Goal: Transaction & Acquisition: Purchase product/service

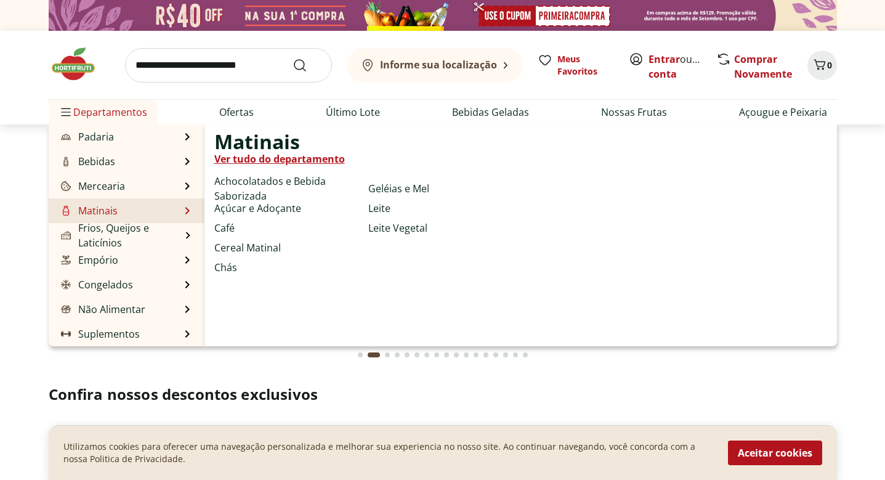
scroll to position [123, 0]
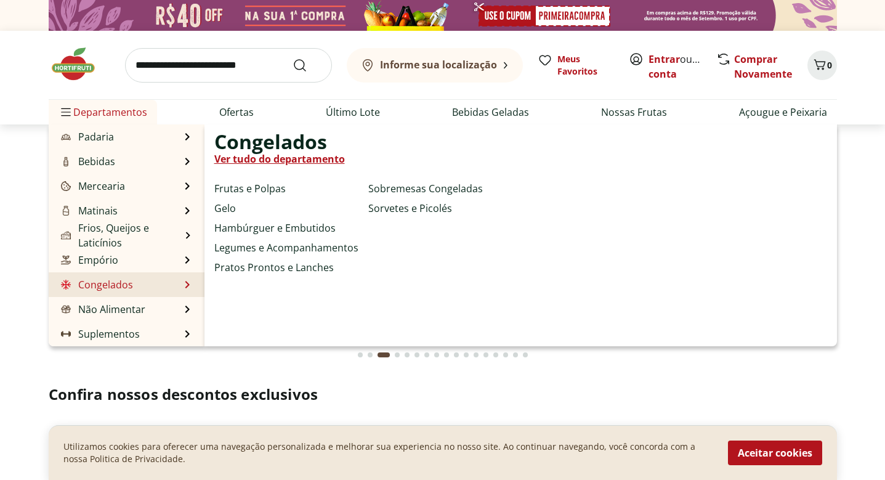
click at [180, 284] on li "Congelados Congelados Ver tudo do departamento Frutas e Polpas Gelo Hambúrguer …" at bounding box center [127, 284] width 156 height 25
click at [183, 284] on li "Congelados Congelados Ver tudo do departamento Frutas e Polpas Gelo Hambúrguer …" at bounding box center [127, 284] width 156 height 25
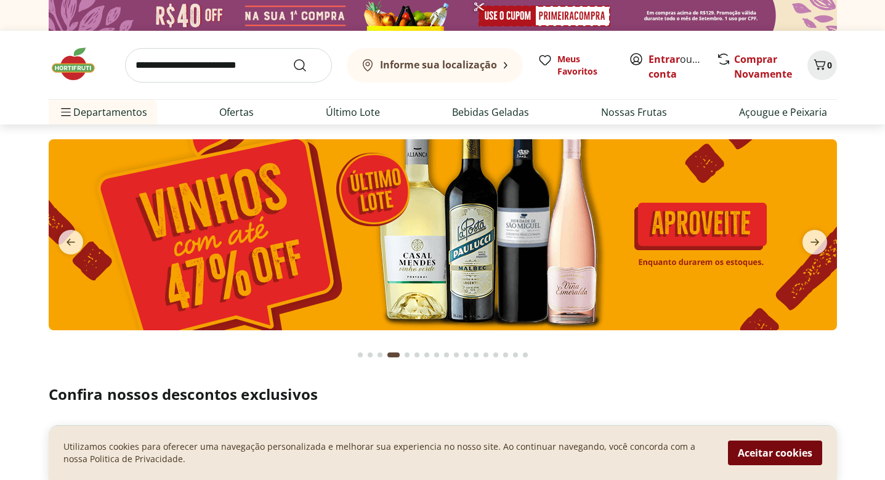
click at [790, 453] on button "Aceitar cookies" at bounding box center [775, 452] width 94 height 25
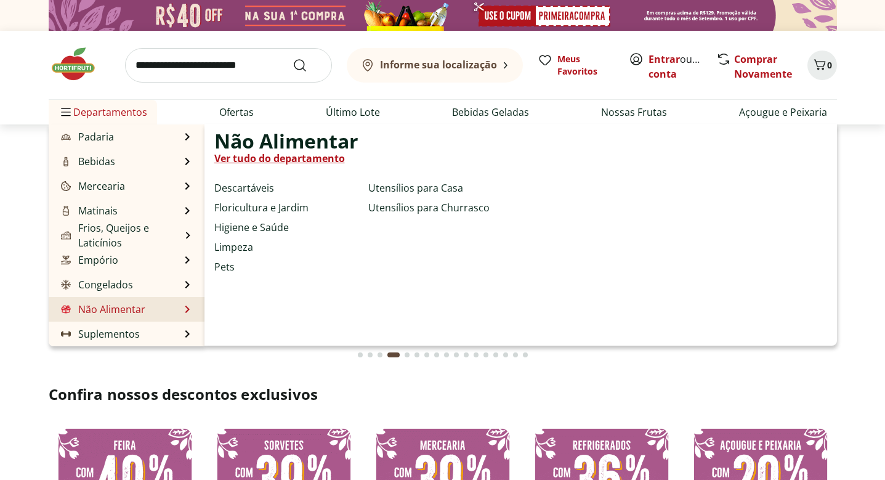
scroll to position [88, 0]
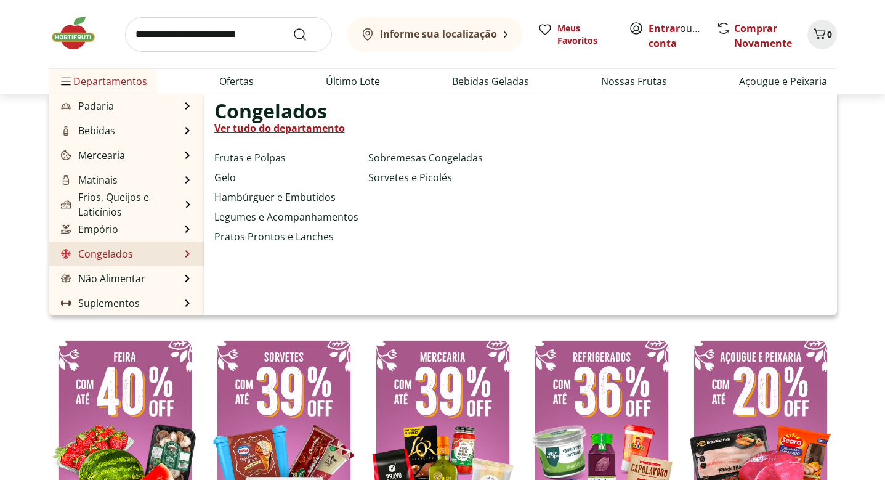
click at [179, 257] on li "Congelados Congelados Ver tudo do departamento Frutas e Polpas Gelo Hambúrguer …" at bounding box center [127, 253] width 156 height 25
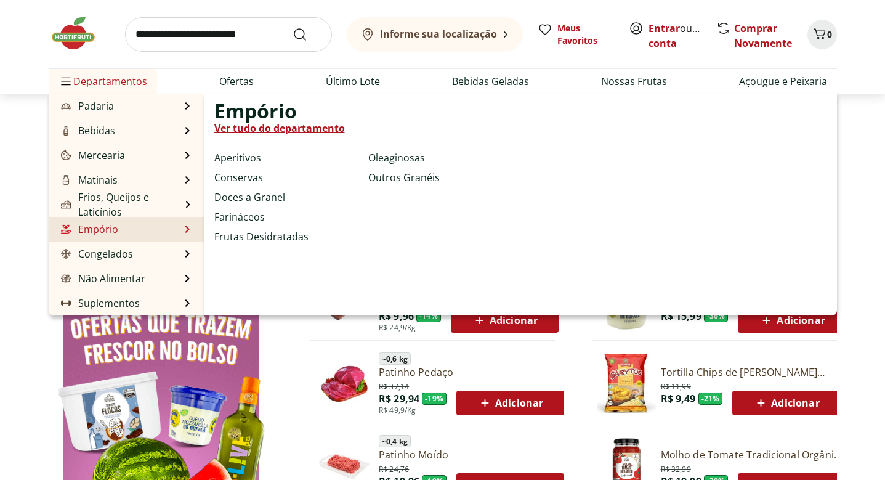
scroll to position [491, 0]
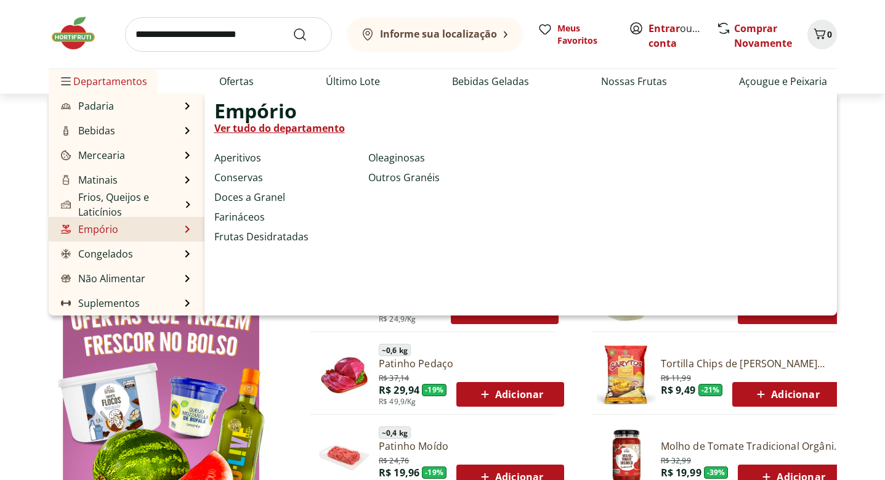
click at [313, 249] on ul "Aperitivos Conservas Doces a Granel Farináceos Frutas Desidratadas Oleaginosas …" at bounding box center [299, 206] width 171 height 112
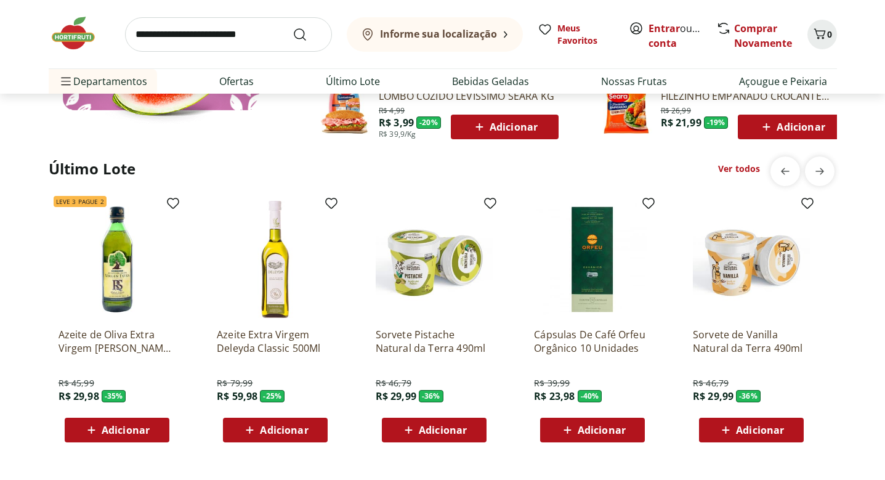
scroll to position [938, 0]
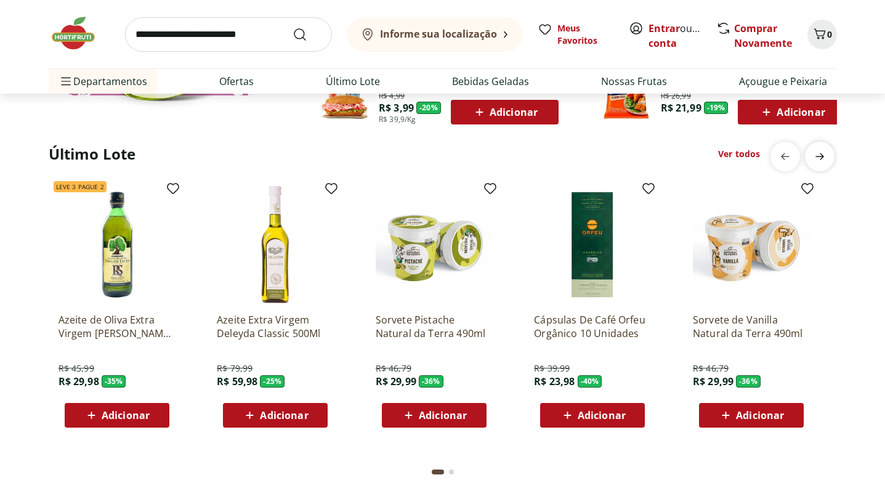
click at [826, 158] on icon "next" at bounding box center [819, 156] width 15 height 15
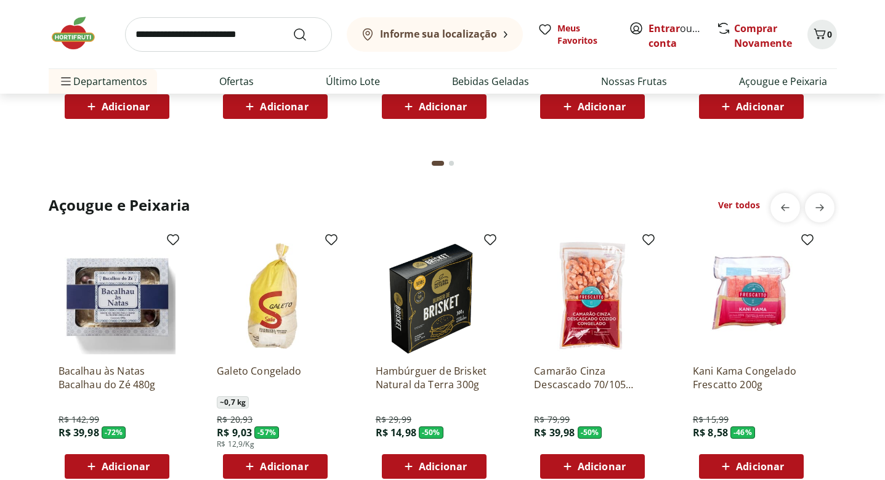
scroll to position [1698, 0]
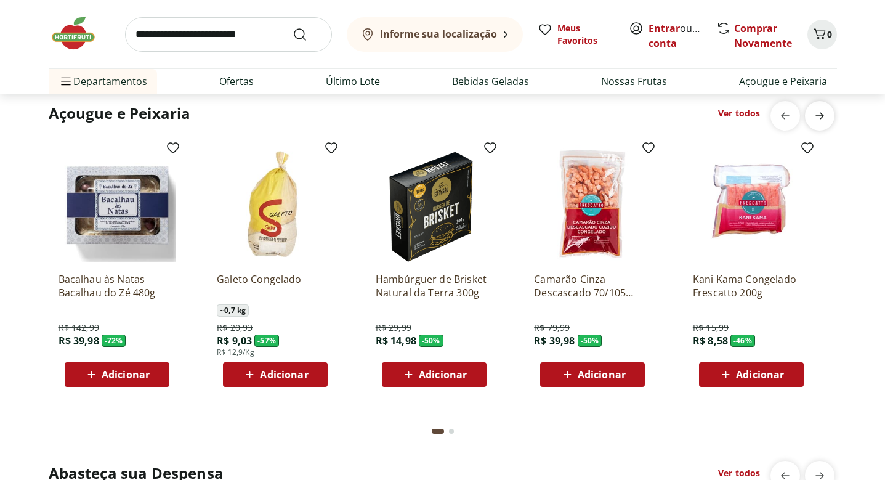
click at [820, 118] on icon "next" at bounding box center [820, 115] width 9 height 7
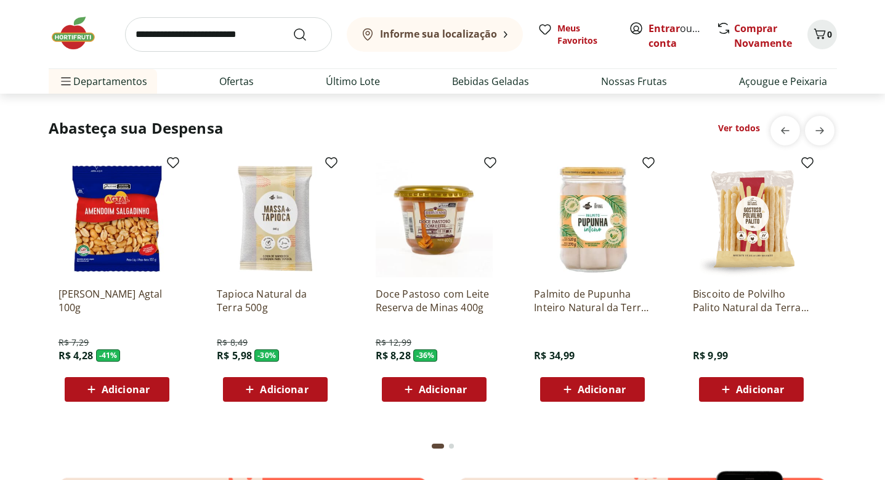
scroll to position [2050, 0]
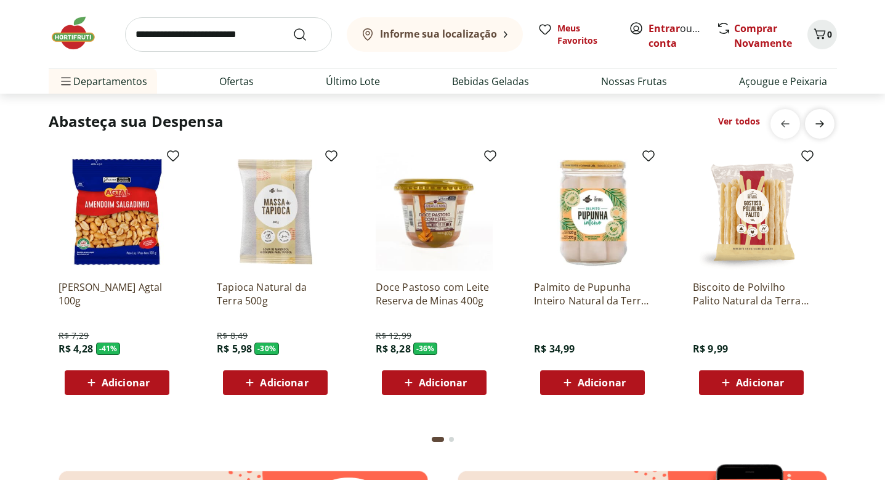
click at [823, 124] on icon "next" at bounding box center [819, 123] width 15 height 15
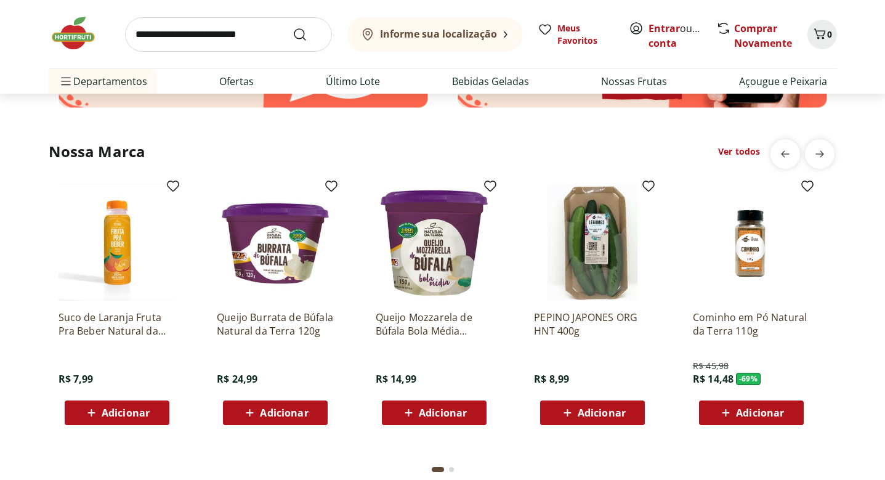
scroll to position [2548, 0]
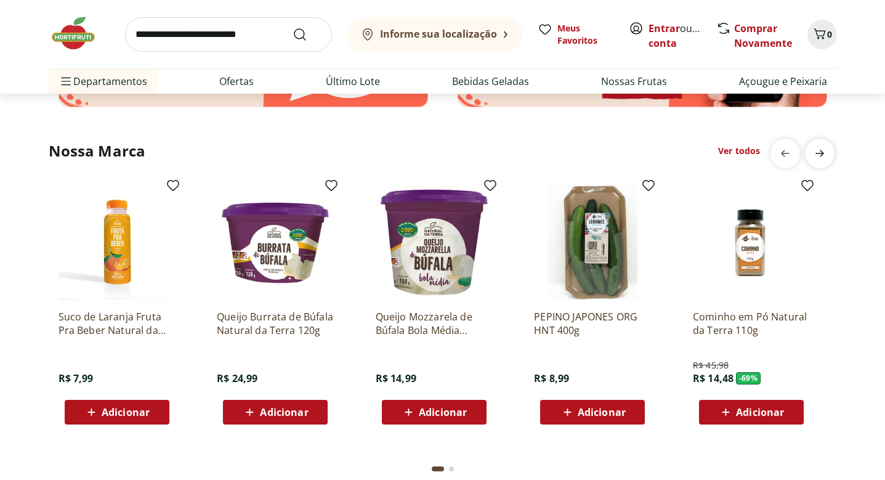
click at [825, 150] on icon "next" at bounding box center [819, 153] width 15 height 15
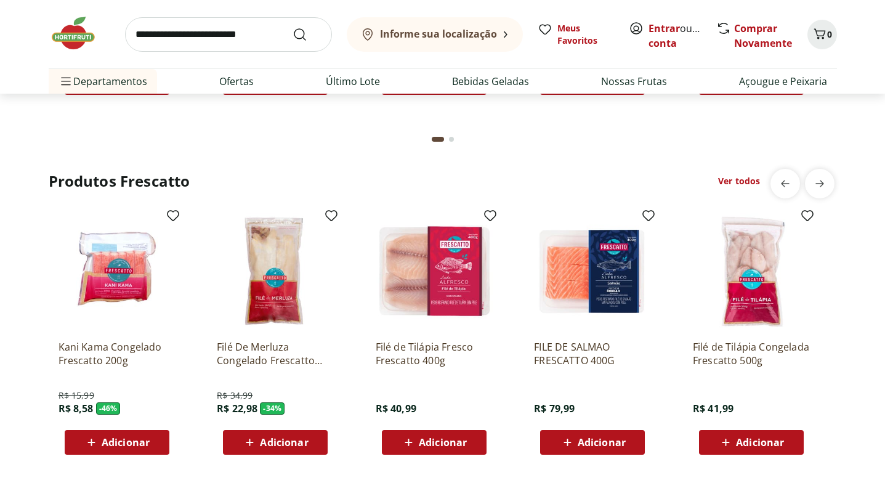
scroll to position [3597, 0]
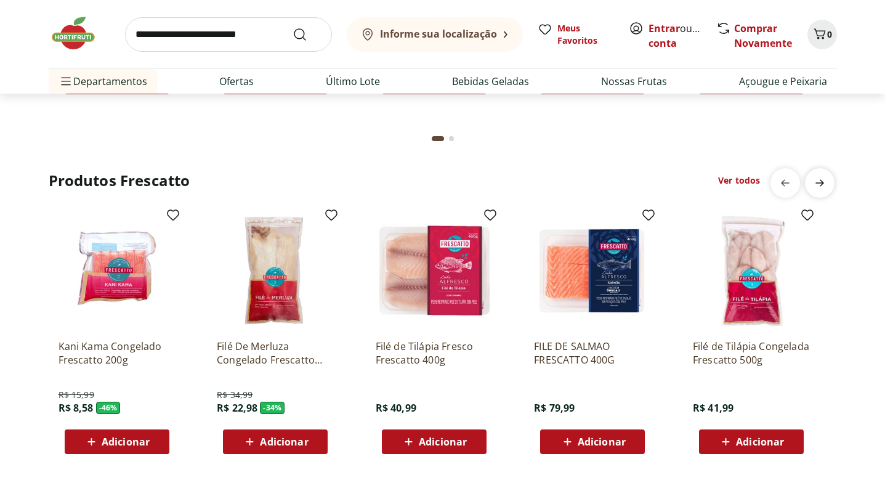
click at [817, 179] on icon "next" at bounding box center [819, 183] width 15 height 15
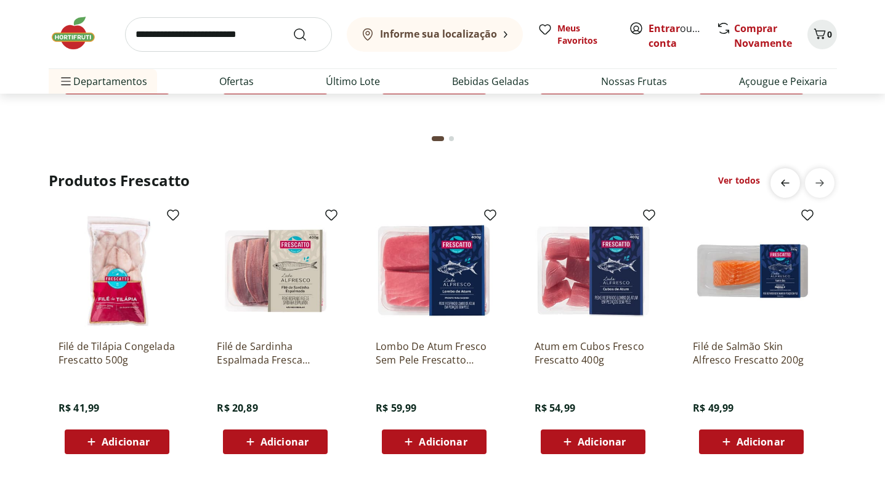
click at [782, 185] on icon "previous" at bounding box center [785, 183] width 15 height 15
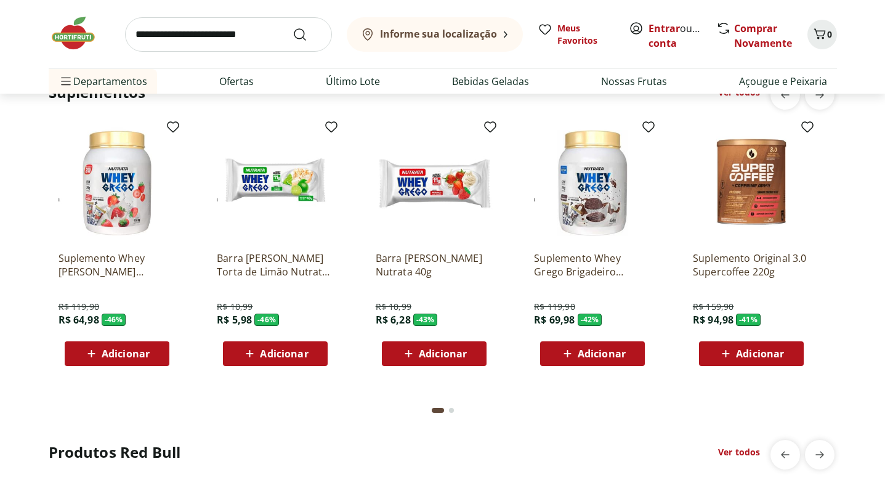
scroll to position [2458, 0]
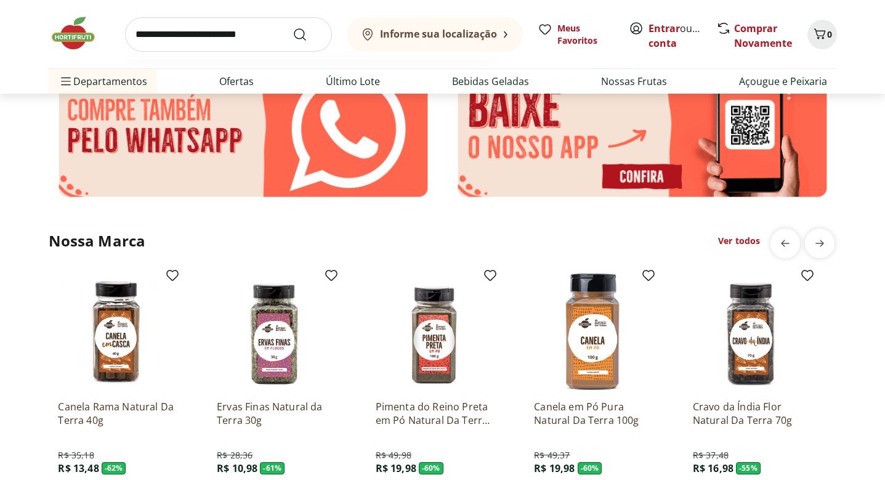
click at [237, 30] on input "search" at bounding box center [228, 34] width 207 height 34
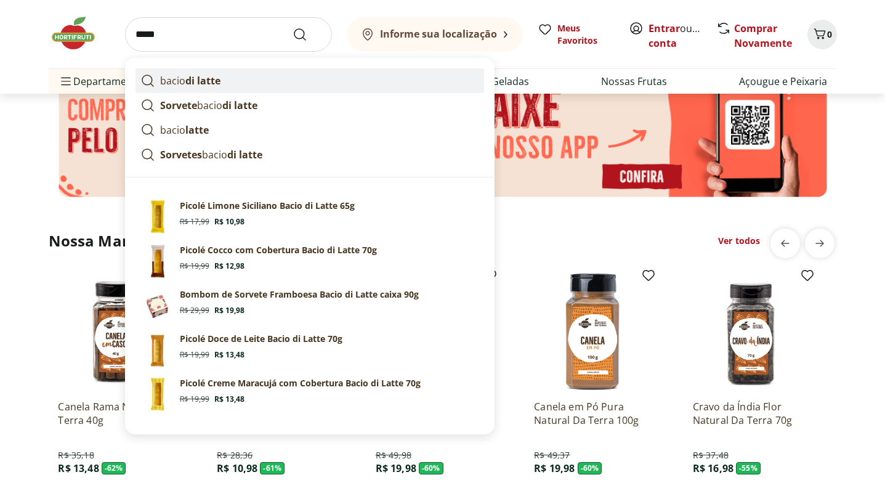
click at [212, 76] on strong "di latte" at bounding box center [202, 81] width 35 height 14
type input "**********"
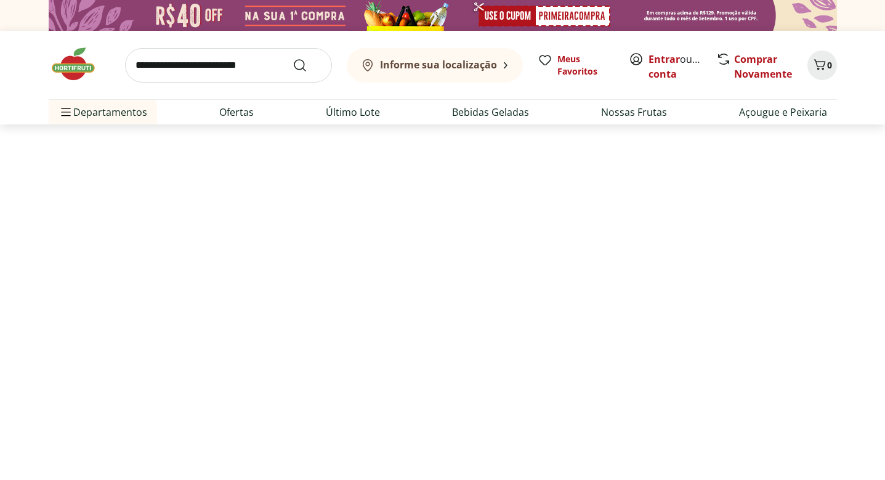
select select "**********"
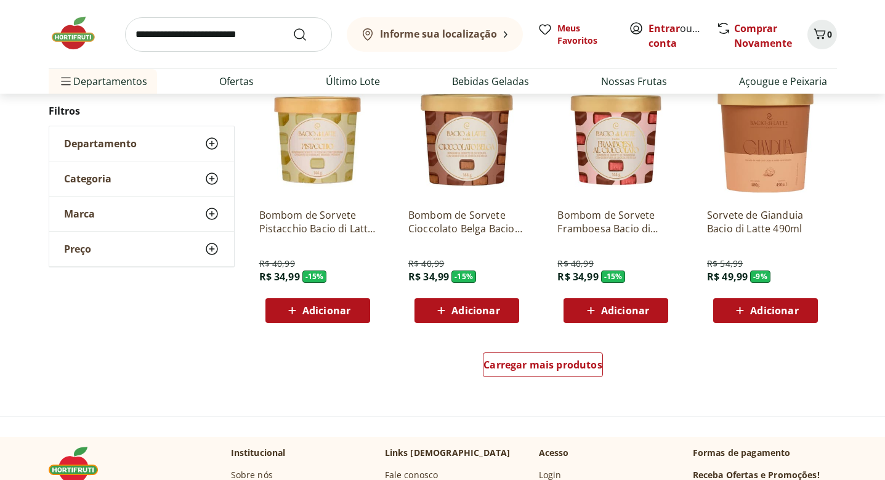
scroll to position [723, 0]
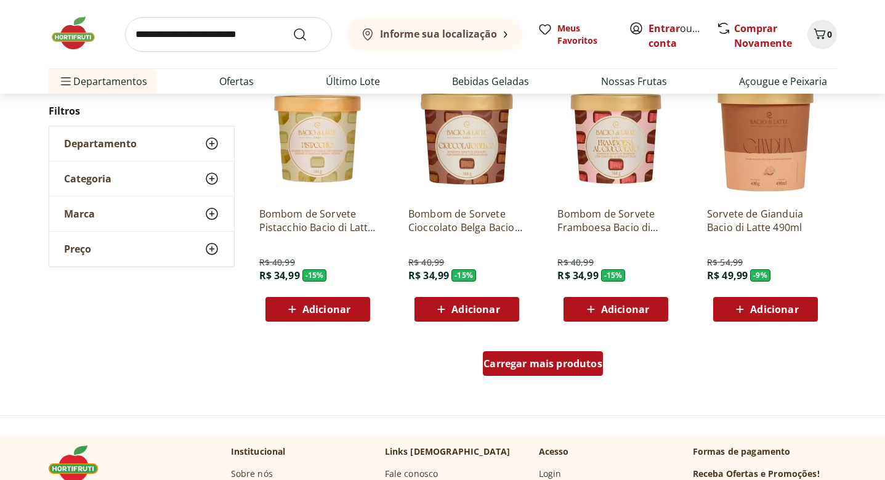
click at [557, 362] on span "Carregar mais produtos" at bounding box center [543, 363] width 119 height 10
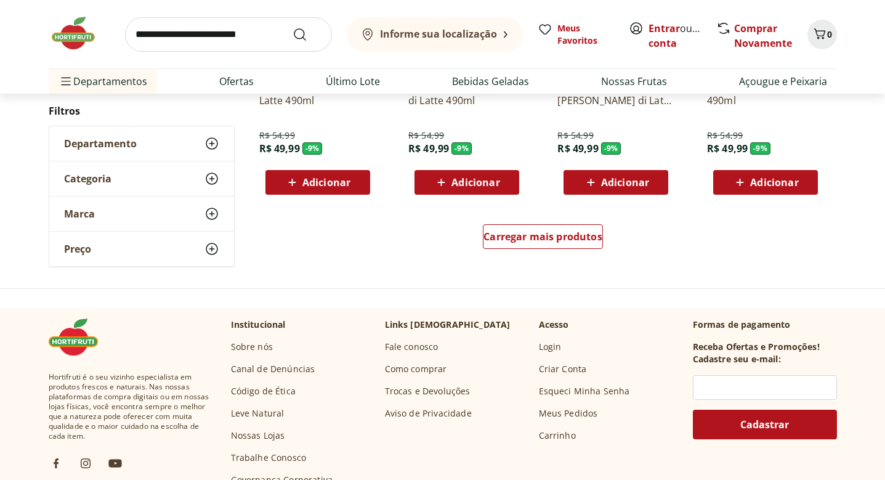
scroll to position [1658, 0]
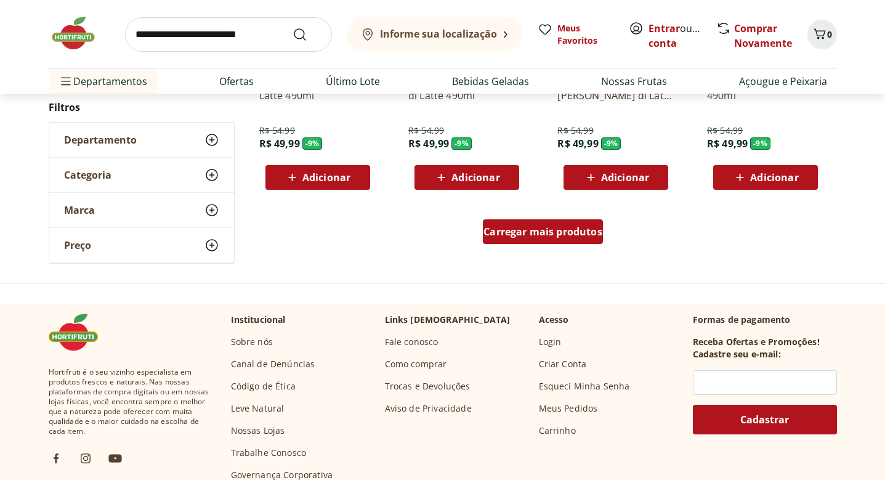
click at [564, 238] on div "Carregar mais produtos" at bounding box center [543, 231] width 120 height 25
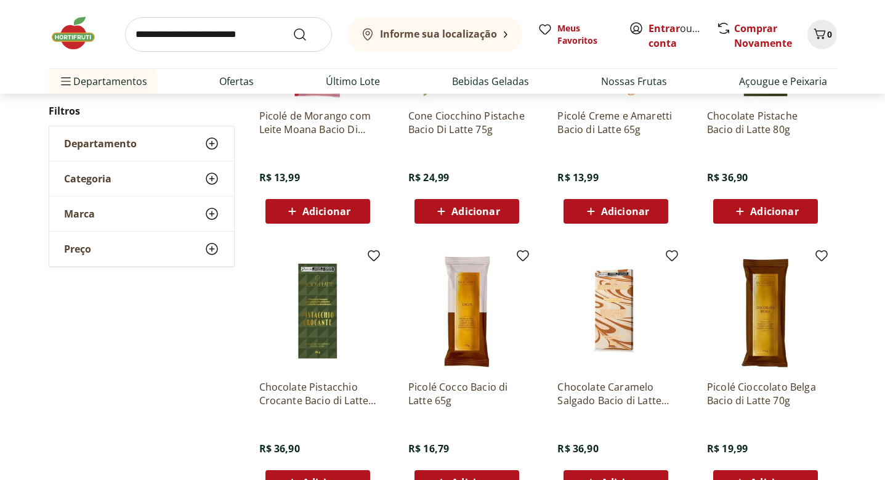
scroll to position [2158, 0]
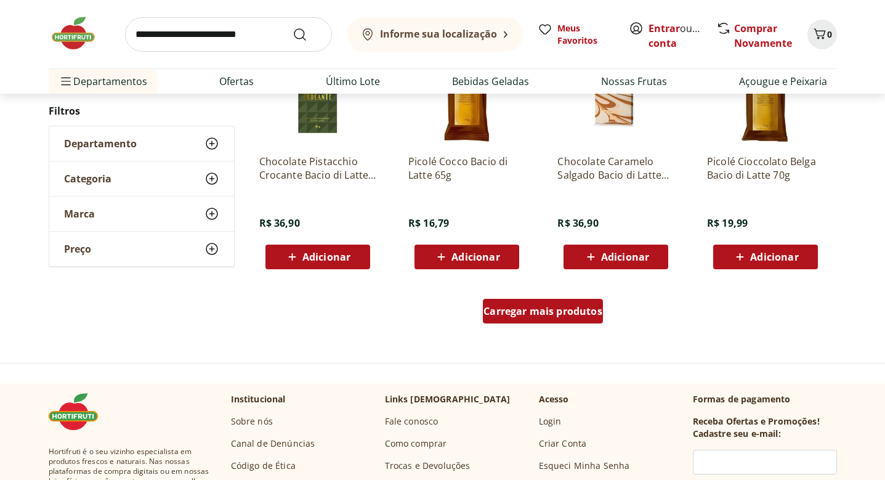
click at [522, 302] on div "Carregar mais produtos" at bounding box center [543, 311] width 120 height 25
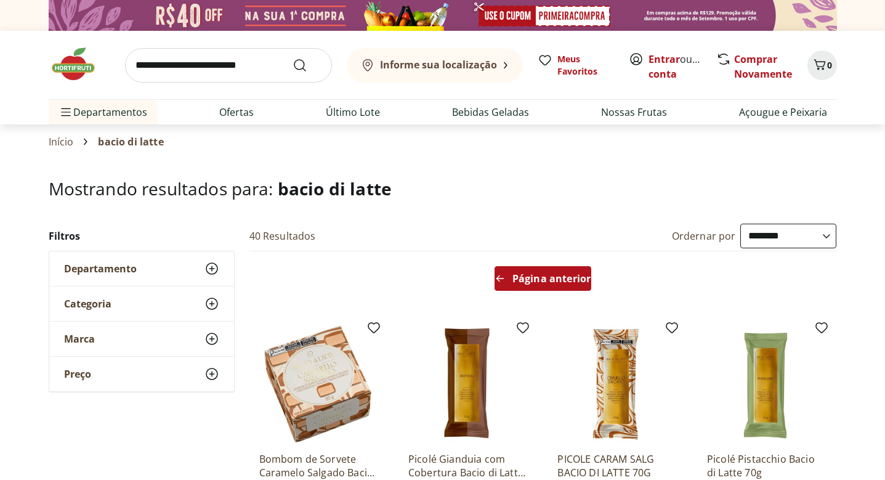
click at [557, 279] on span "Página anterior" at bounding box center [551, 278] width 78 height 10
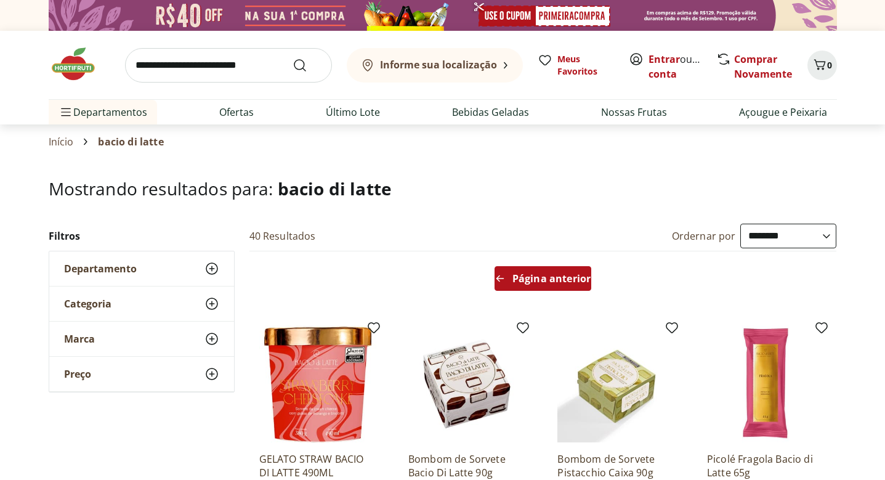
click at [513, 270] on div "Página anterior" at bounding box center [543, 278] width 97 height 25
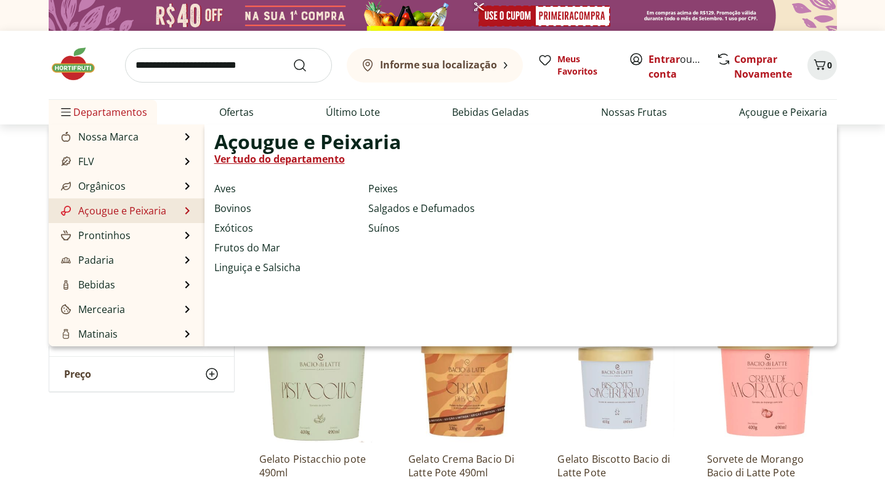
click at [166, 208] on li "Açougue e Peixaria Açougue e Peixaria Ver tudo do departamento Aves Bovinos Exó…" at bounding box center [127, 210] width 156 height 25
click at [179, 210] on li "Açougue e Peixaria Açougue e Peixaria Ver tudo do departamento Aves Bovinos Exó…" at bounding box center [127, 210] width 156 height 25
click at [182, 210] on li "Açougue e Peixaria Açougue e Peixaria Ver tudo do departamento Aves Bovinos Exó…" at bounding box center [127, 210] width 156 height 25
click at [187, 209] on li "Açougue e Peixaria Açougue e Peixaria Ver tudo do departamento Aves Bovinos Exó…" at bounding box center [127, 210] width 156 height 25
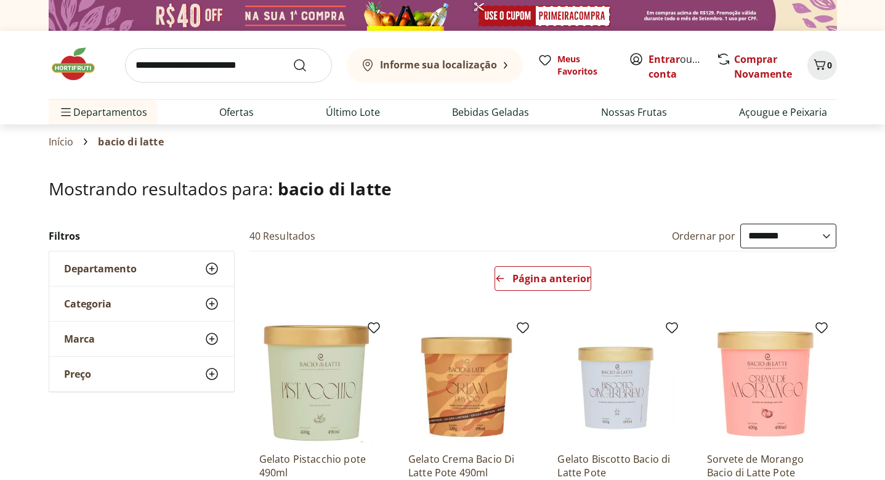
click at [232, 70] on input "search" at bounding box center [228, 65] width 207 height 34
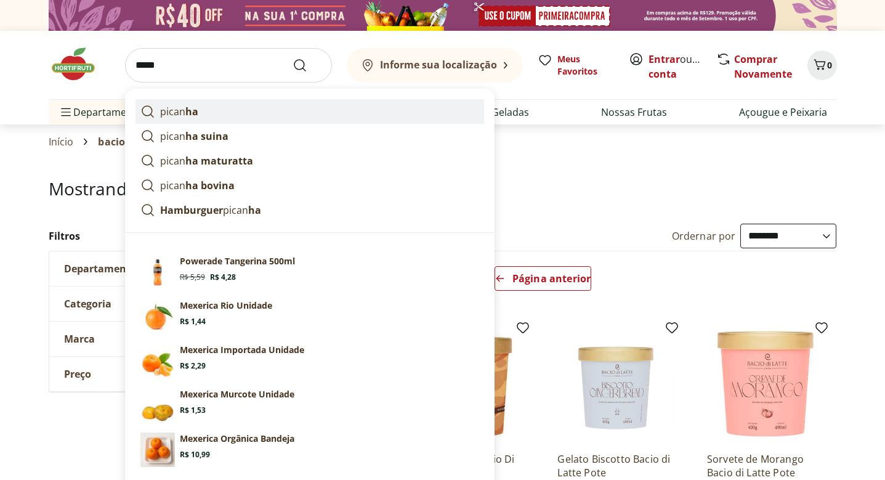
click at [206, 116] on link "pican ha" at bounding box center [310, 111] width 349 height 25
type input "*******"
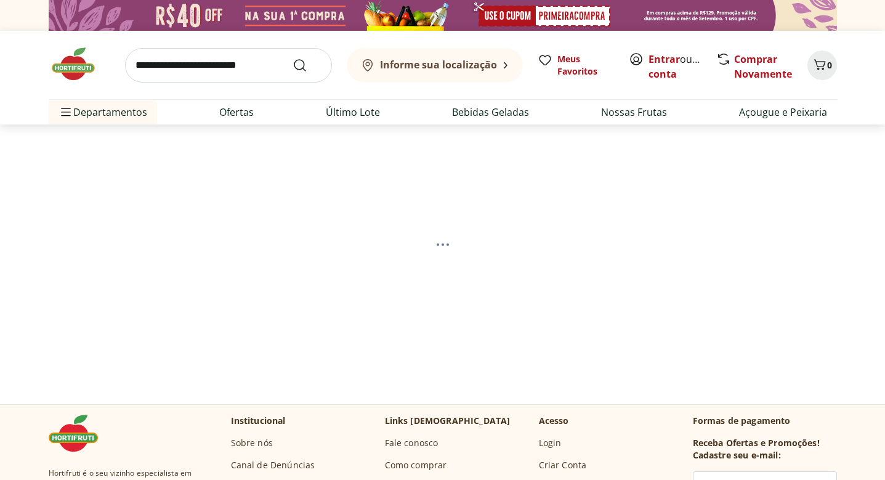
select select "**********"
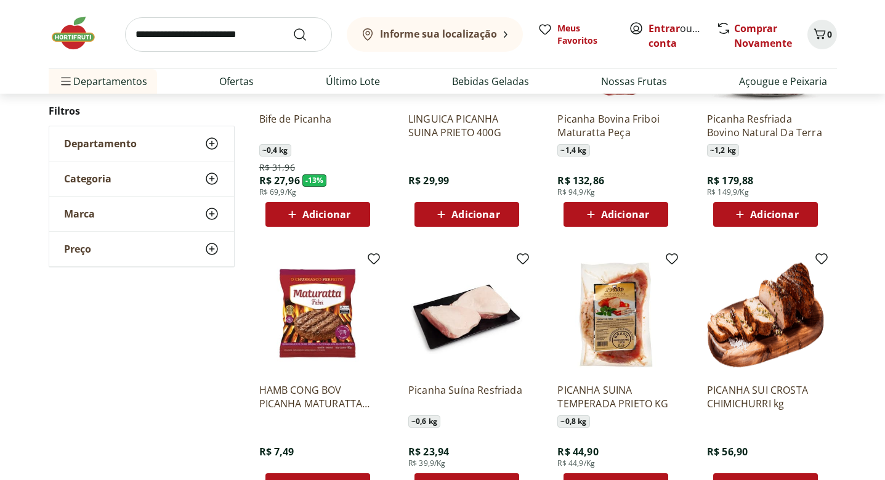
scroll to position [546, 0]
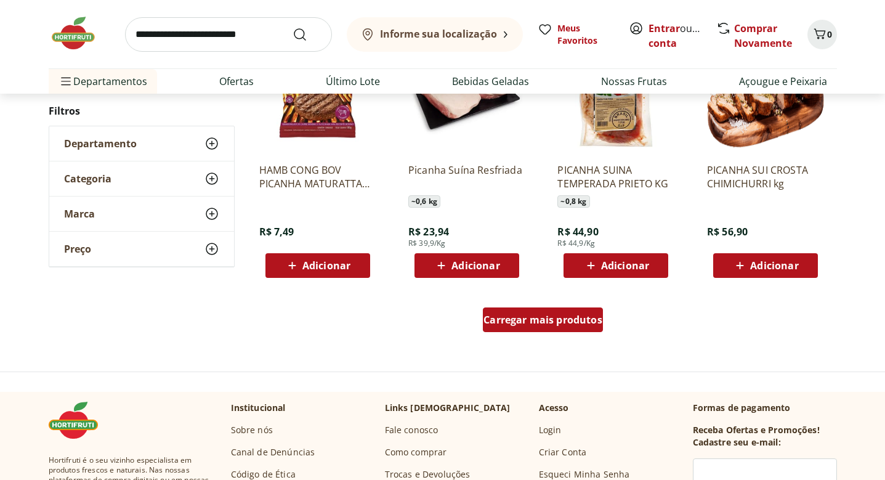
click at [527, 323] on span "Carregar mais produtos" at bounding box center [543, 320] width 119 height 10
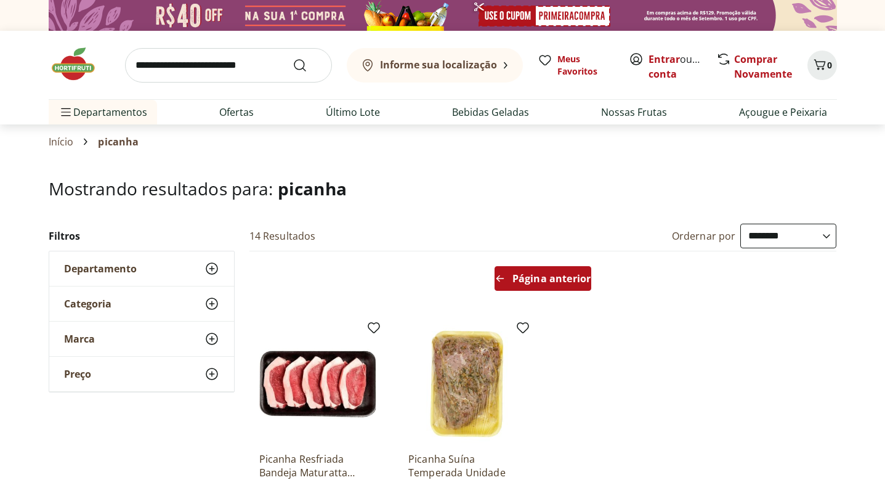
click at [531, 280] on span "Página anterior" at bounding box center [551, 278] width 78 height 10
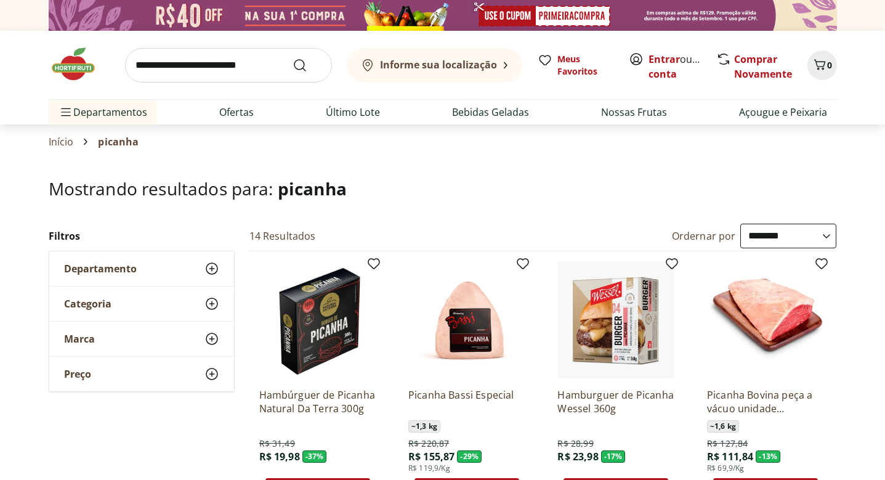
click at [65, 70] on img at bounding box center [80, 64] width 62 height 37
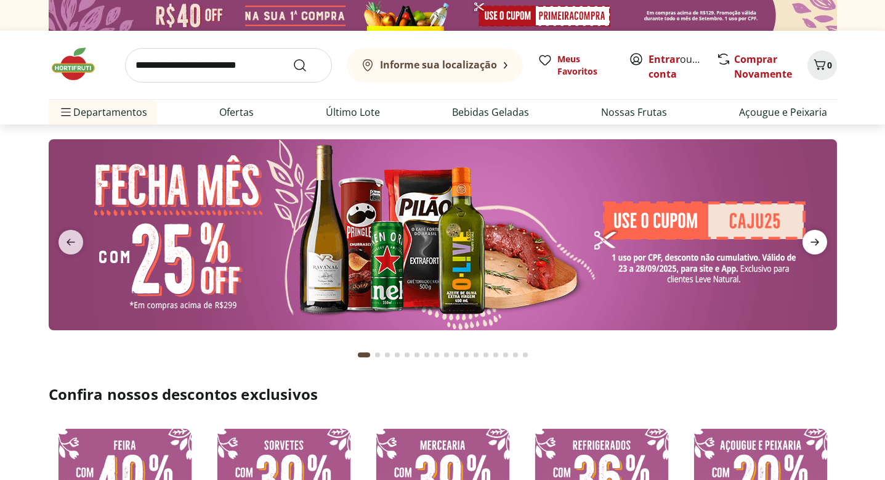
click at [812, 240] on icon "next" at bounding box center [815, 242] width 15 height 15
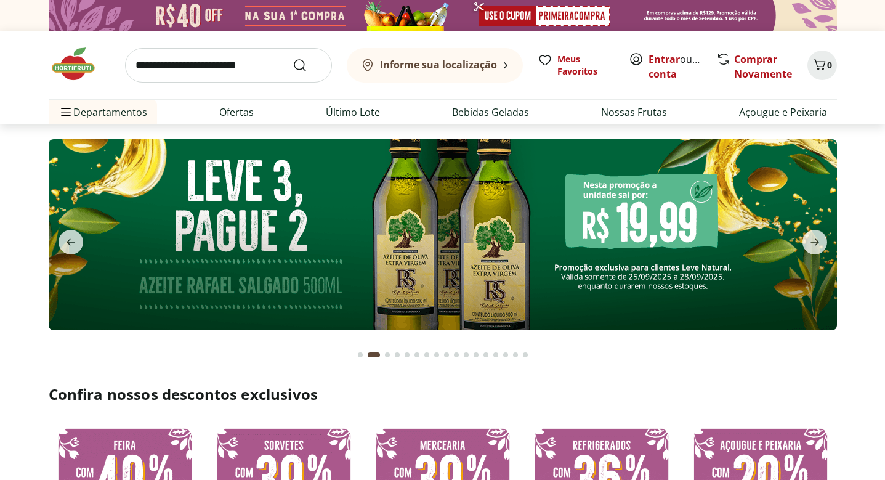
click at [249, 68] on input "search" at bounding box center [228, 65] width 207 height 34
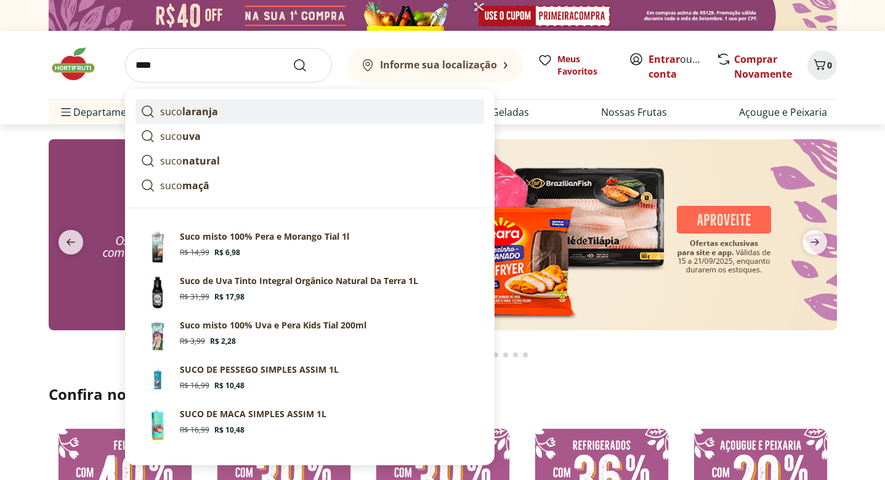
click at [218, 119] on link "suco laranja" at bounding box center [310, 111] width 349 height 25
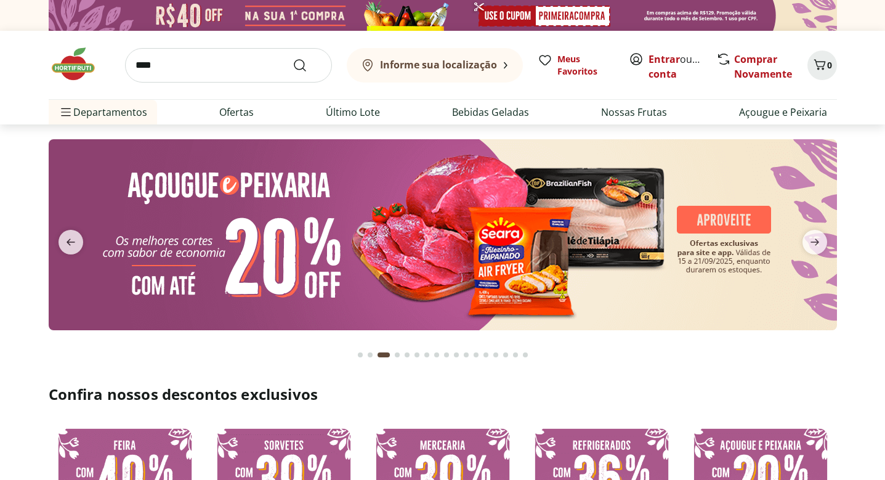
type input "**********"
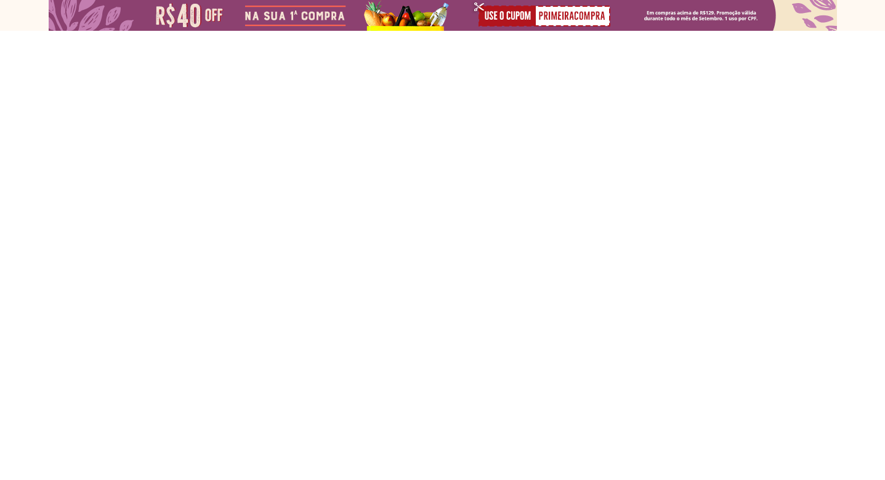
select select "**********"
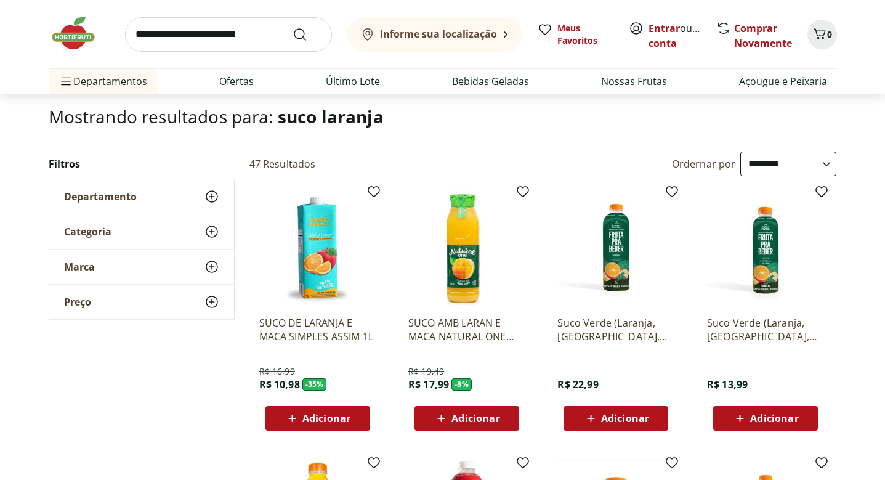
scroll to position [102, 0]
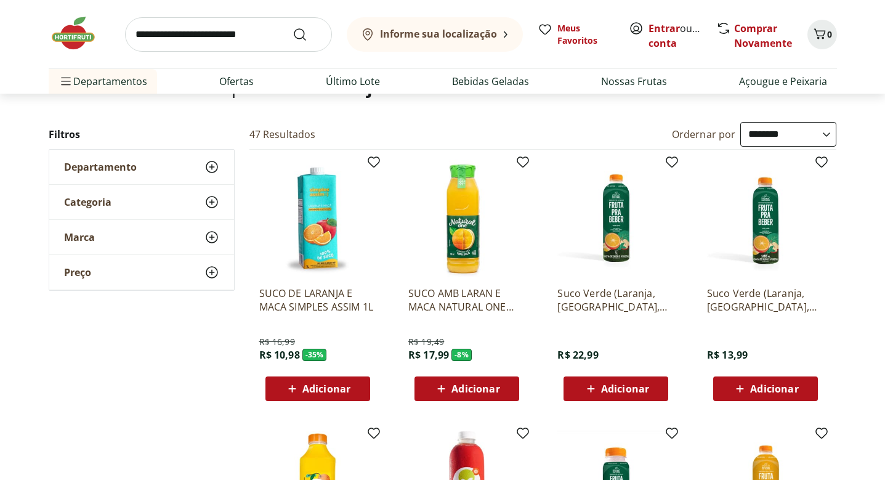
click at [448, 293] on p "SUCO AMB LARAN E MACA NATURAL ONE 900ML" at bounding box center [466, 299] width 117 height 27
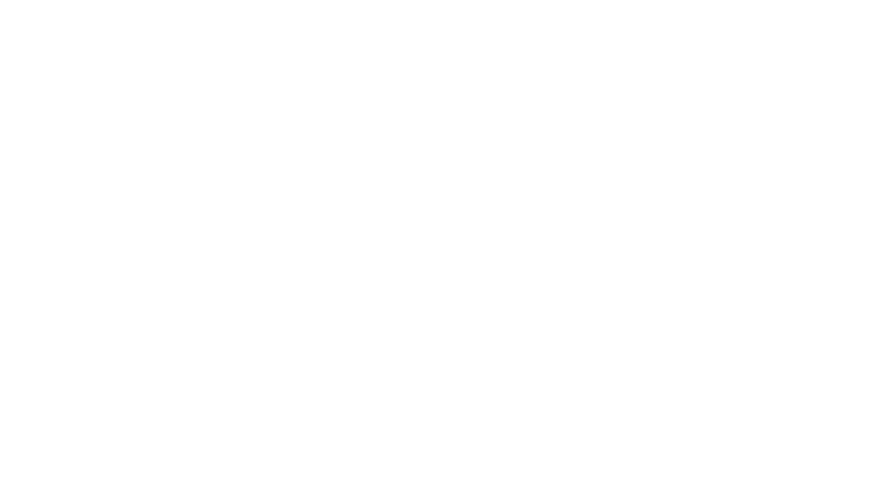
select select "**********"
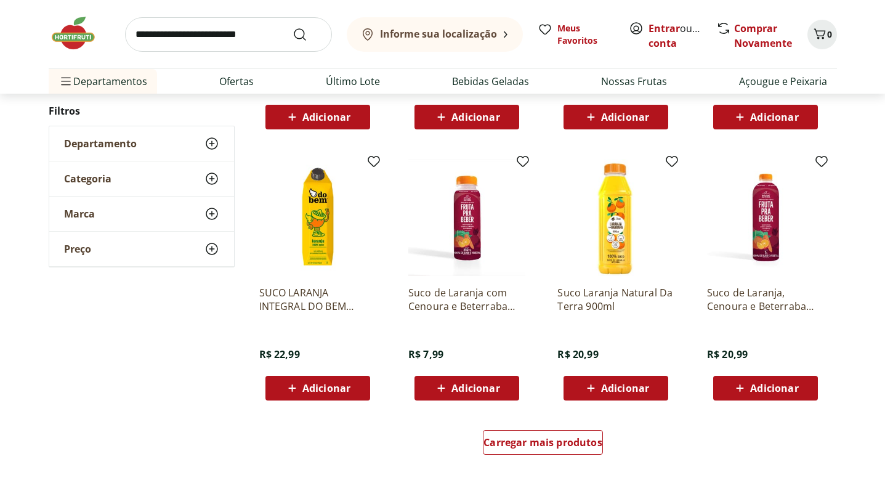
scroll to position [646, 0]
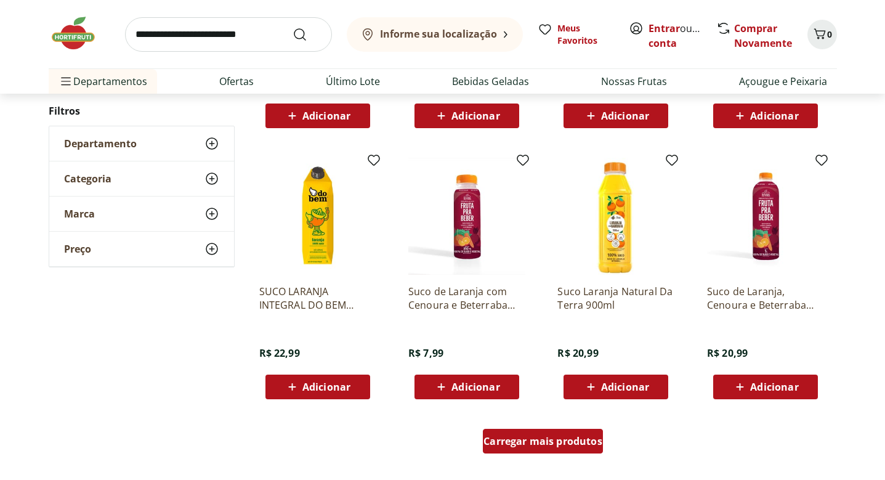
click at [530, 440] on span "Carregar mais produtos" at bounding box center [543, 441] width 119 height 10
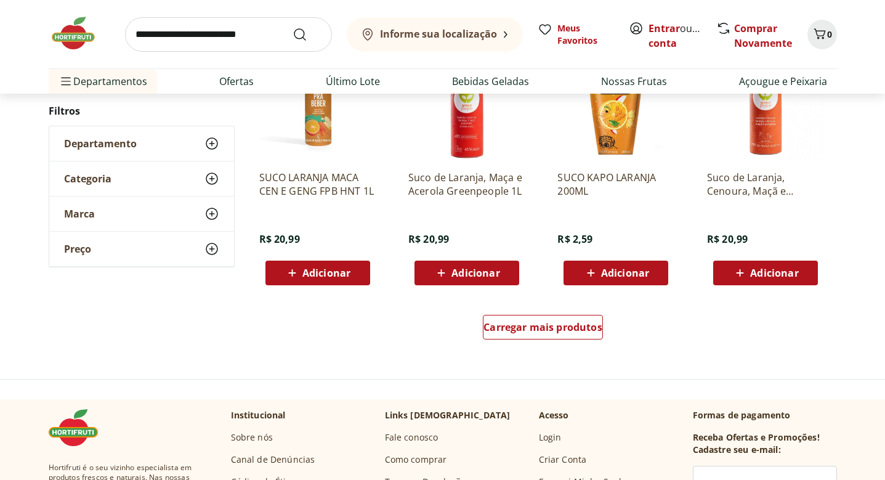
scroll to position [1597, 0]
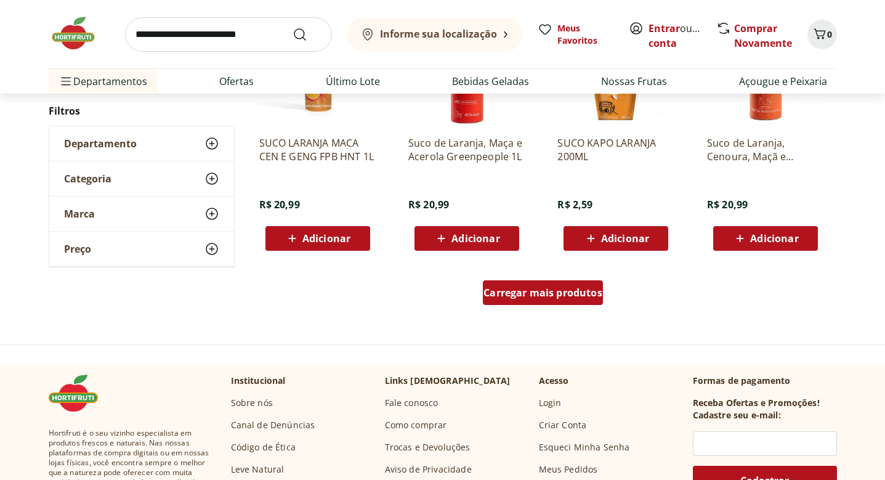
click at [520, 304] on link "Carregar mais produtos" at bounding box center [543, 295] width 120 height 30
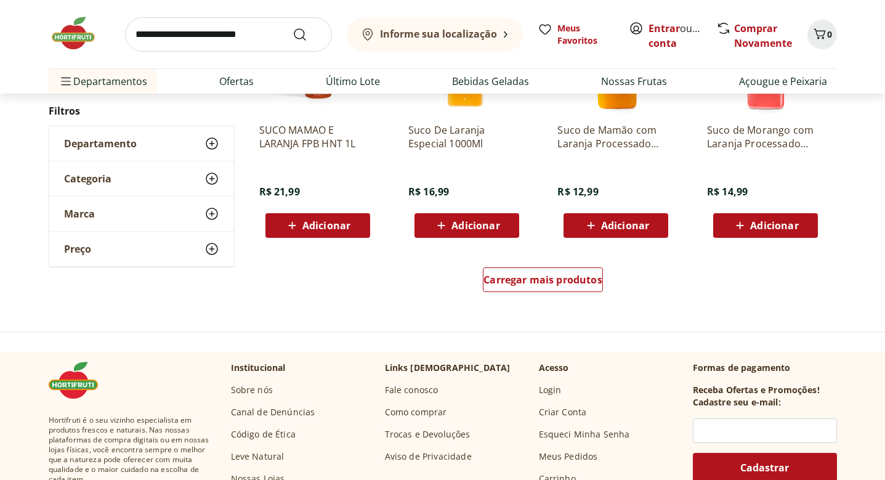
scroll to position [2447, 0]
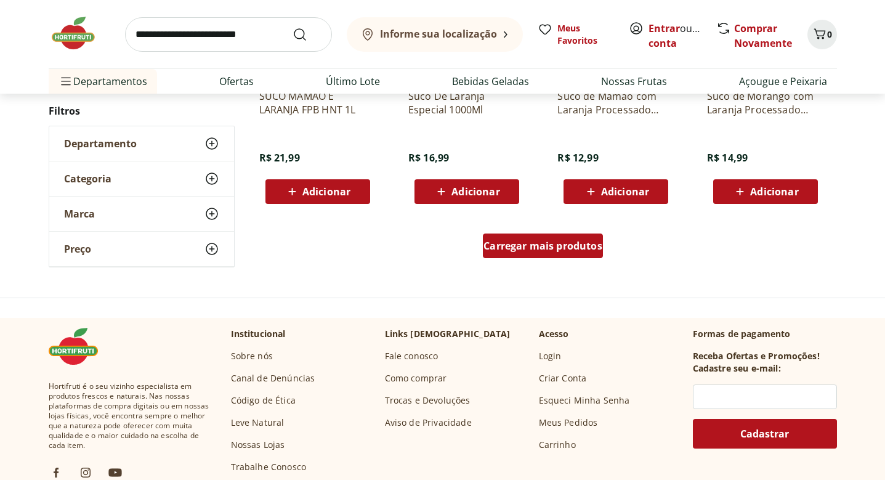
click at [532, 253] on div "Carregar mais produtos" at bounding box center [543, 245] width 120 height 25
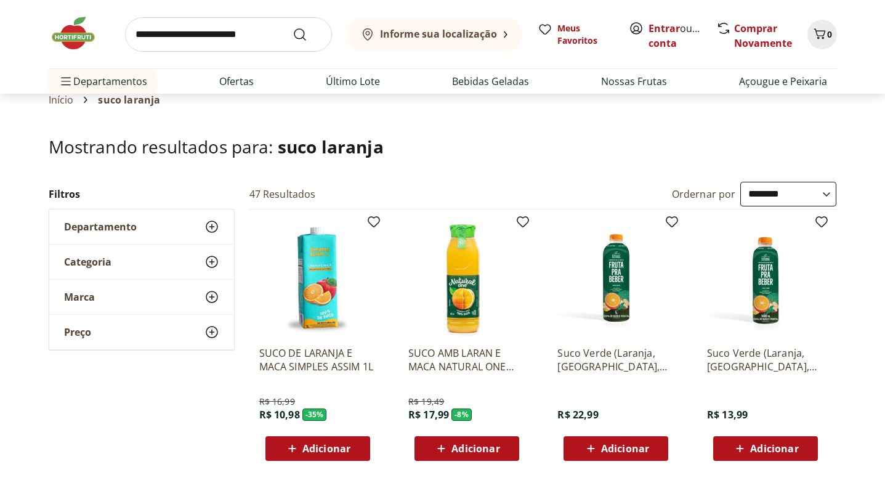
scroll to position [0, 0]
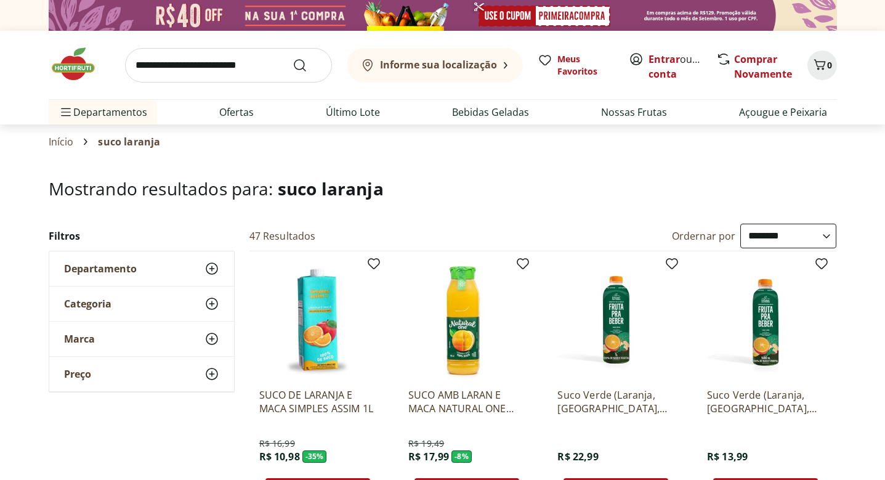
click at [245, 66] on input "search" at bounding box center [228, 65] width 207 height 34
type input "**********"
click at [307, 65] on button "Submit Search" at bounding box center [308, 65] width 30 height 15
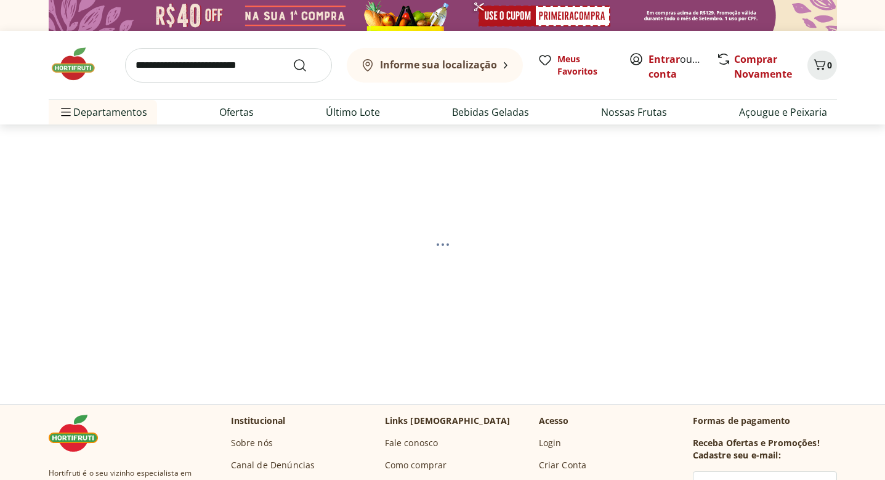
select select "**********"
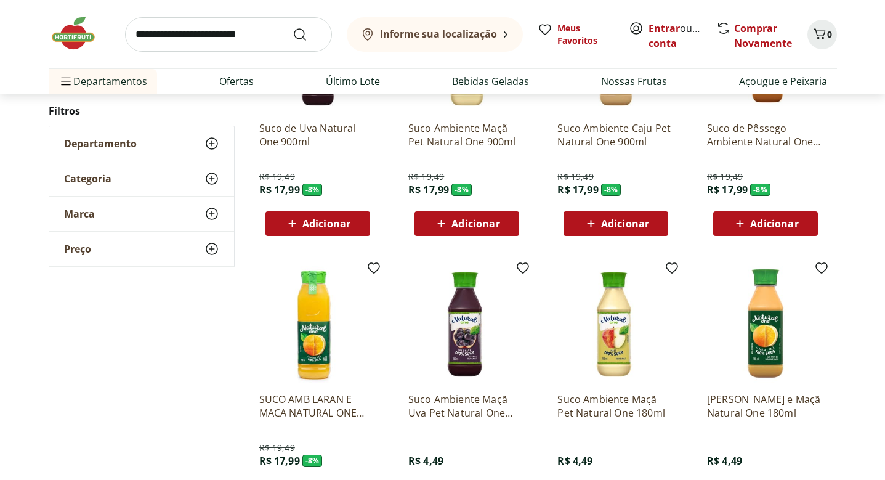
scroll to position [36, 0]
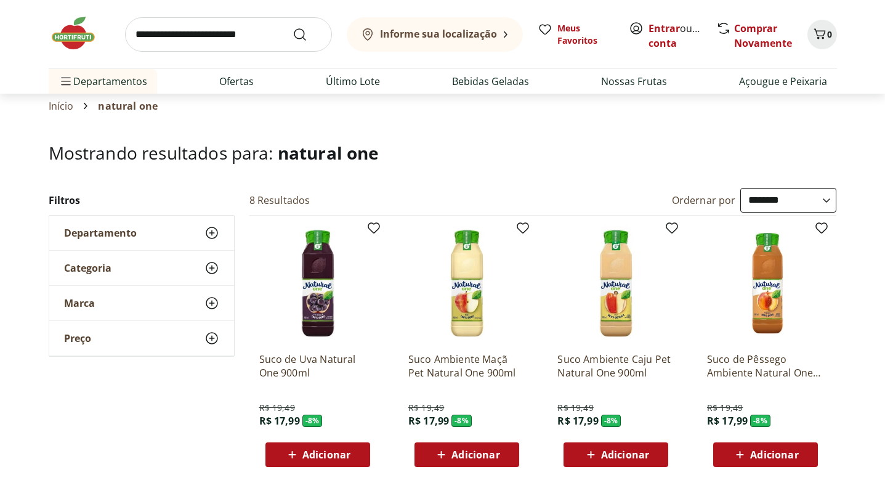
click at [225, 41] on input "search" at bounding box center [228, 34] width 207 height 34
type input "******"
click at [307, 34] on button "Submit Search" at bounding box center [308, 34] width 30 height 15
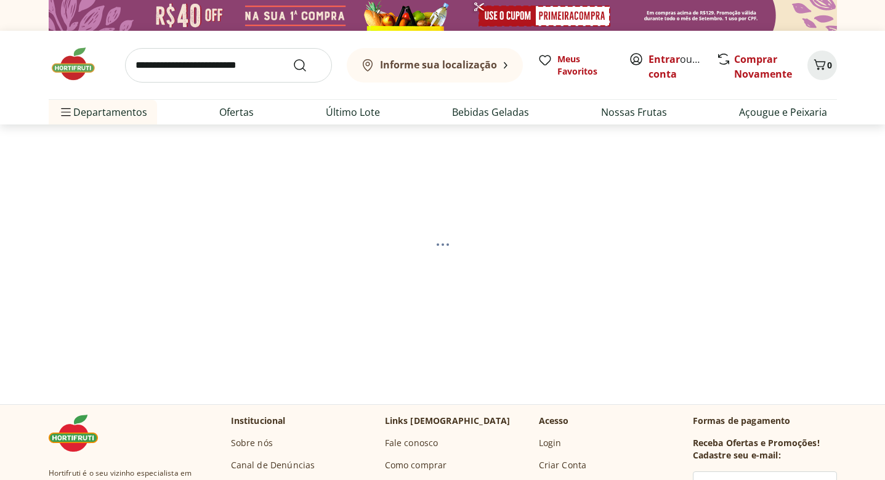
select select "**********"
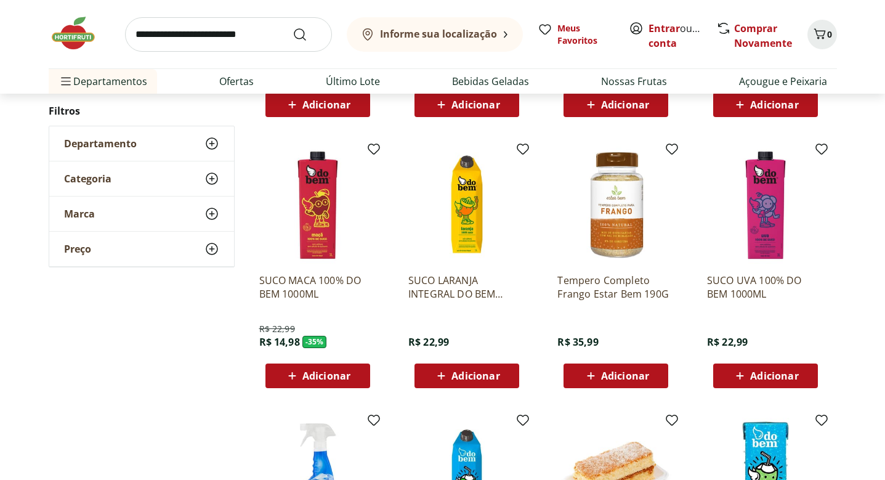
scroll to position [379, 0]
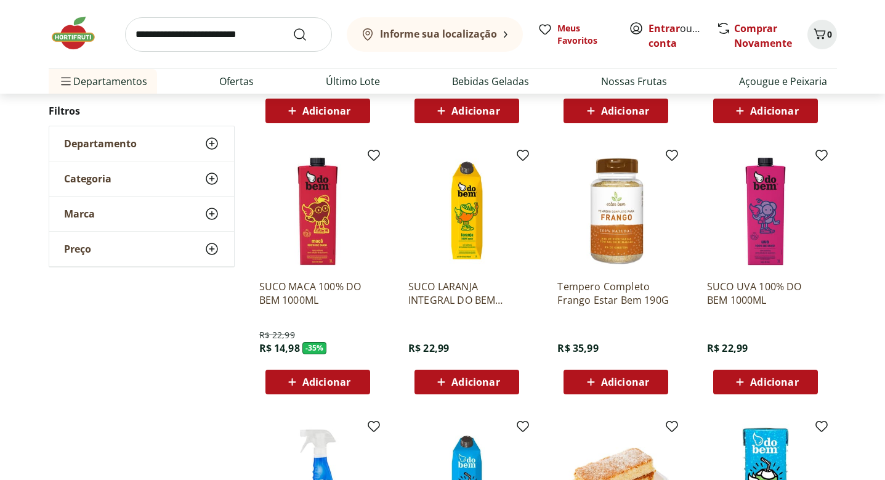
click at [486, 30] on b "Informe sua localização" at bounding box center [438, 34] width 117 height 14
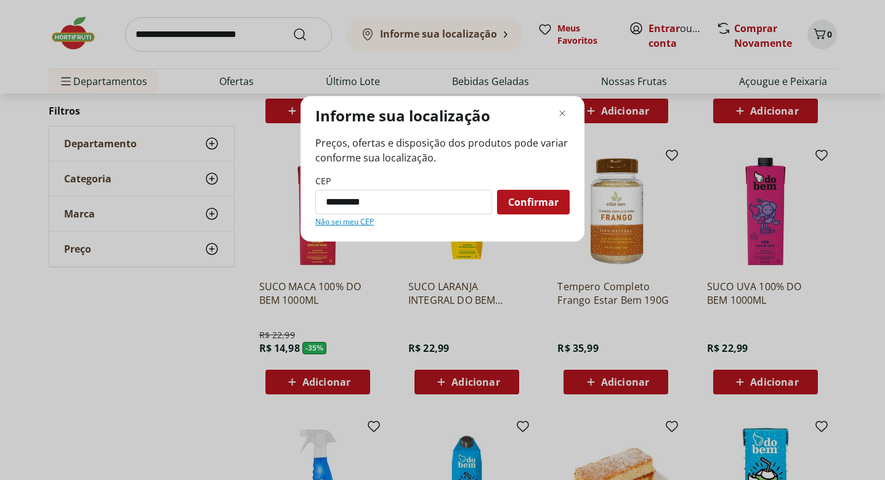
type input "*********"
click at [533, 201] on button "Confirmar" at bounding box center [533, 202] width 73 height 25
click at [548, 202] on span "Confirmar" at bounding box center [533, 202] width 51 height 10
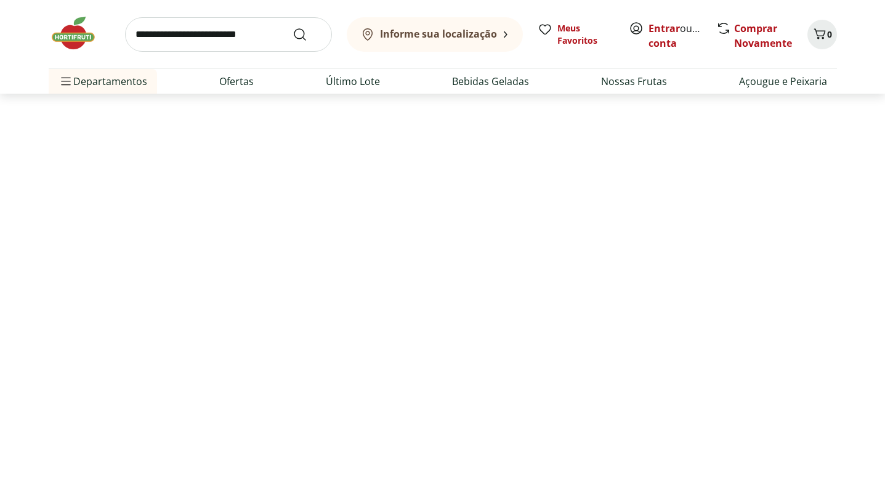
scroll to position [0, 0]
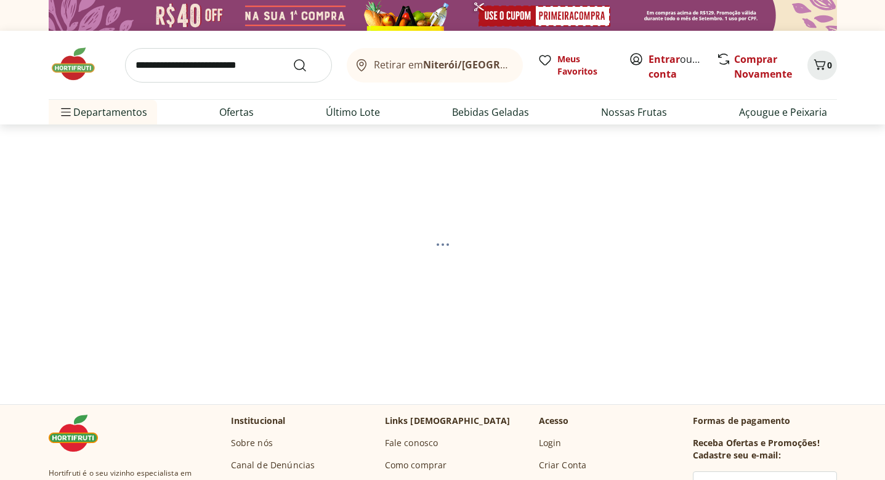
select select "**********"
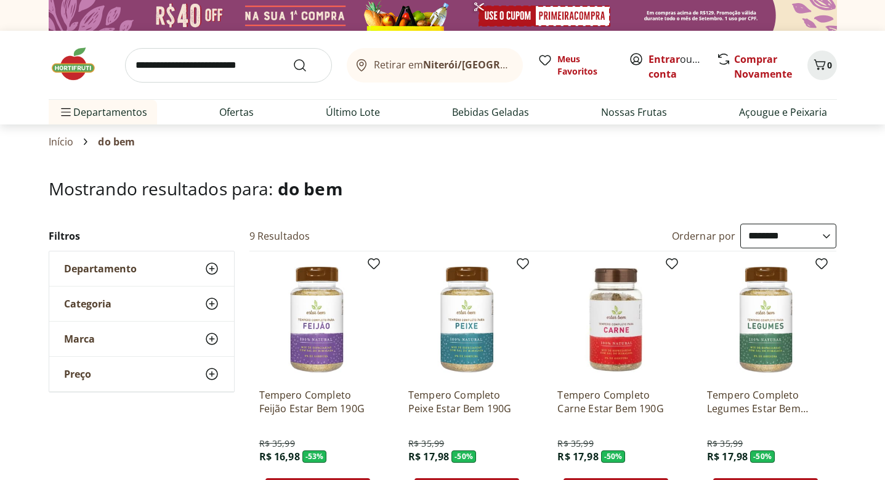
click at [79, 73] on img at bounding box center [80, 64] width 62 height 37
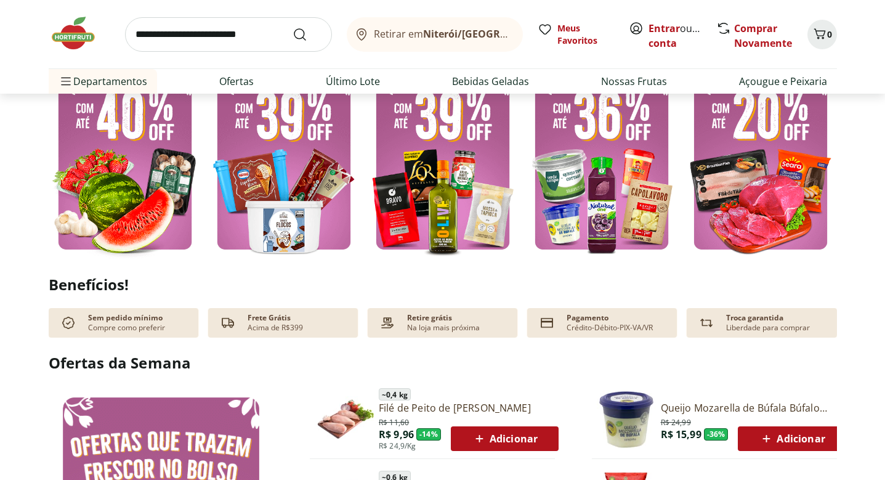
scroll to position [369, 0]
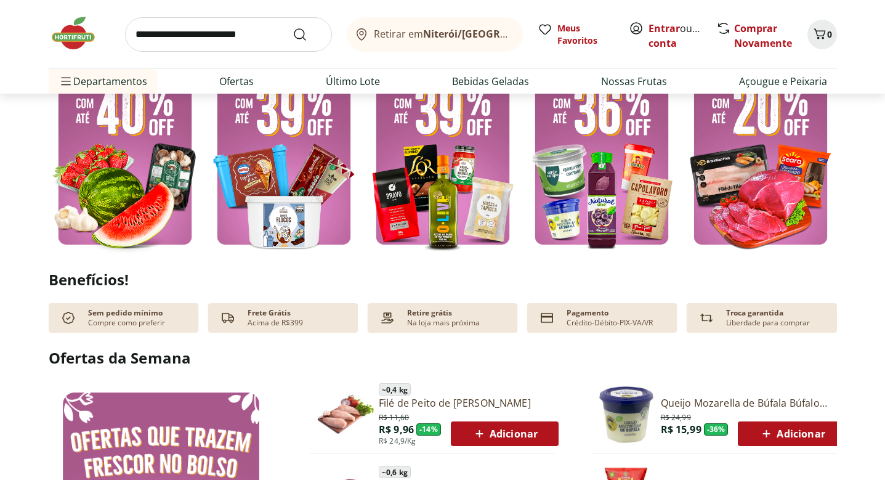
click at [295, 156] on img at bounding box center [284, 152] width 153 height 204
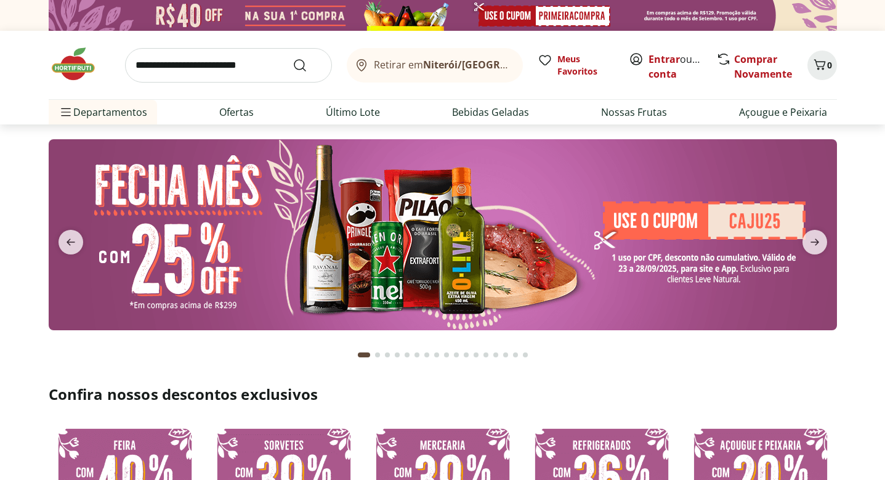
select select "**********"
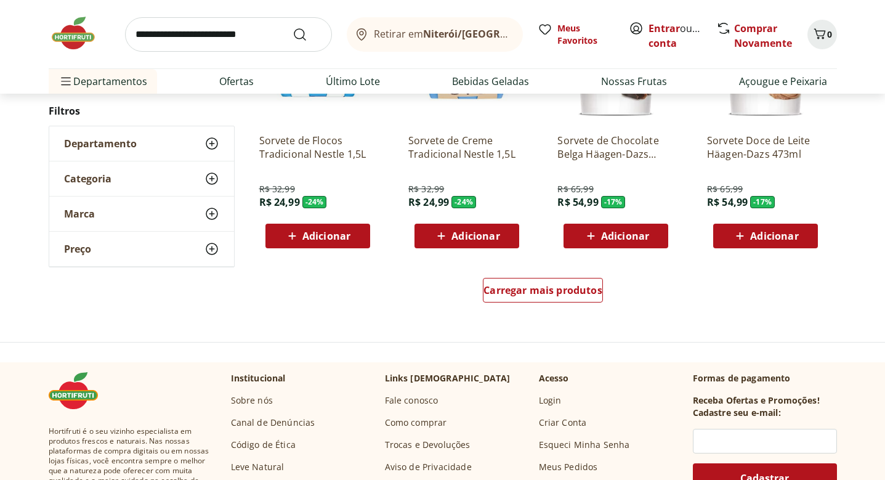
scroll to position [755, 0]
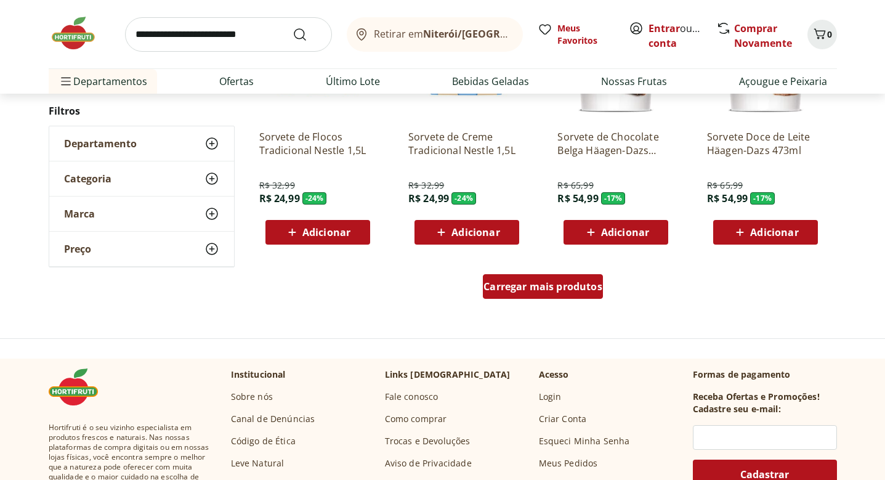
click at [525, 282] on span "Carregar mais produtos" at bounding box center [543, 286] width 119 height 10
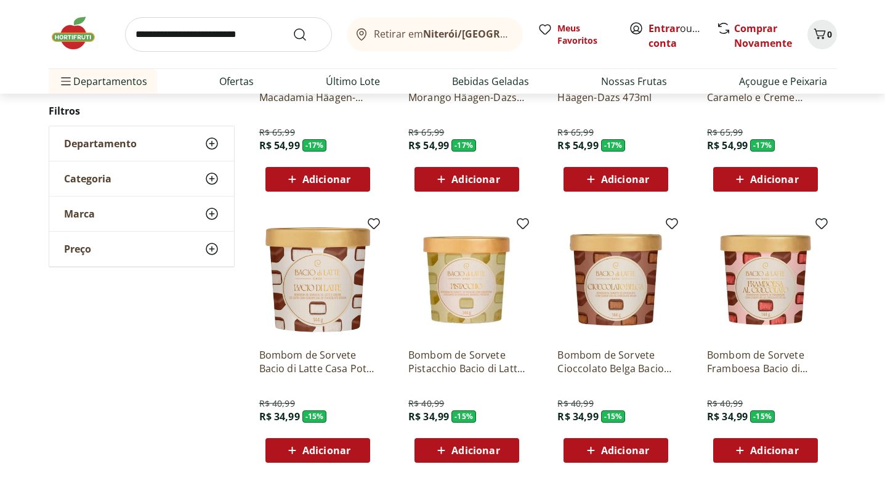
scroll to position [1073, 0]
